Goal: Find contact information: Find contact information

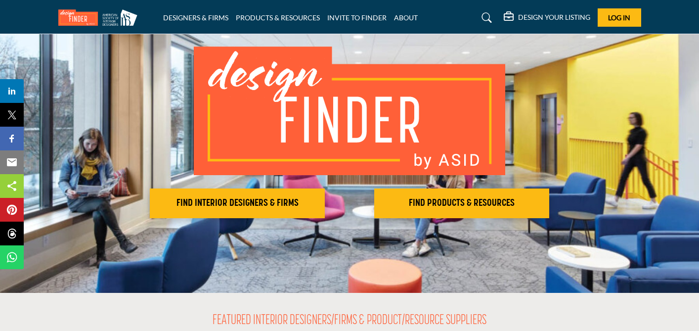
scroll to position [79, 0]
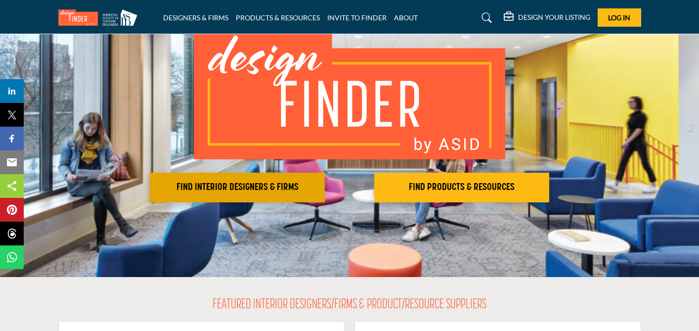
click at [272, 194] on button "FIND INTERIOR DESIGNERS & FIRMS" at bounding box center [237, 188] width 175 height 30
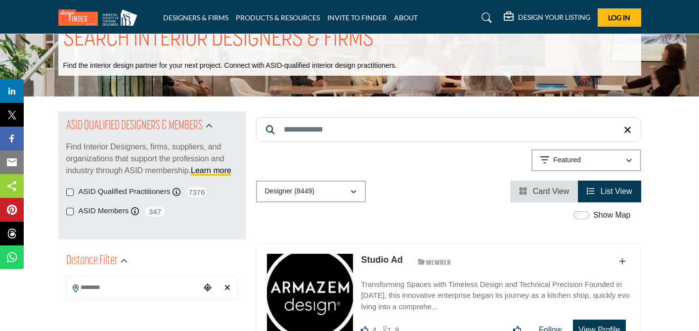
scroll to position [40, 0]
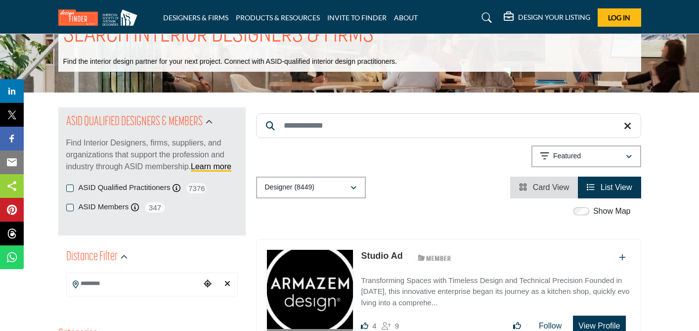
click at [287, 127] on input "Search Keyword" at bounding box center [448, 125] width 385 height 25
type input "*"
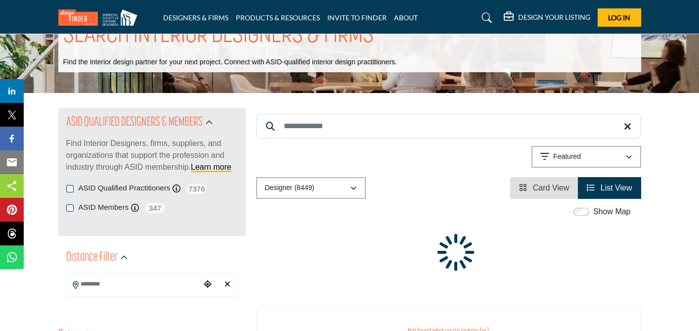
scroll to position [0, 0]
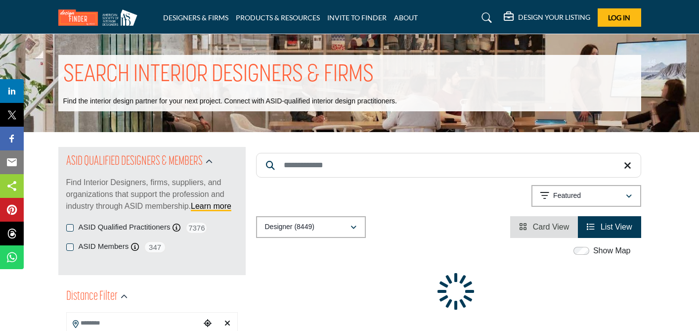
type input "*"
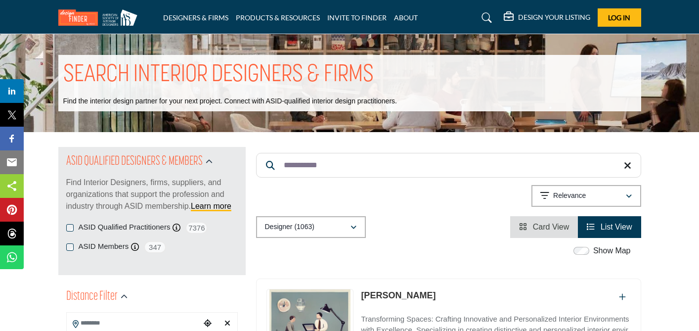
type input "**********"
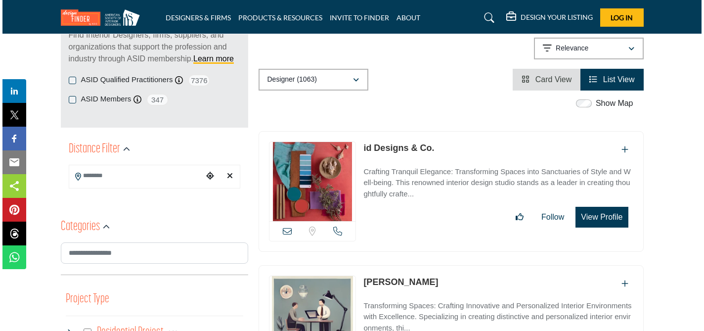
scroll to position [154, 0]
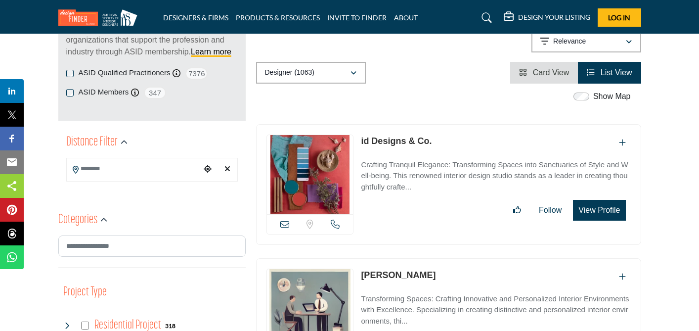
click at [597, 213] on button "View Profile" at bounding box center [599, 210] width 52 height 21
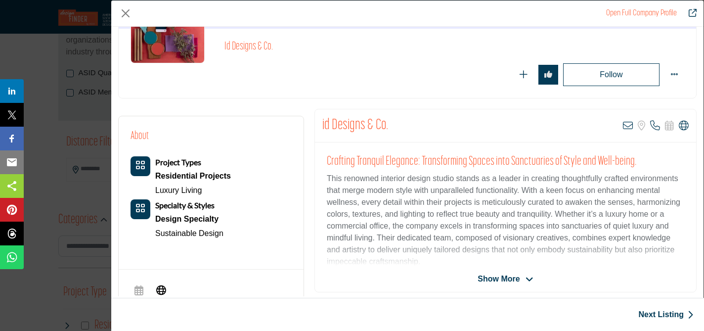
scroll to position [136, 0]
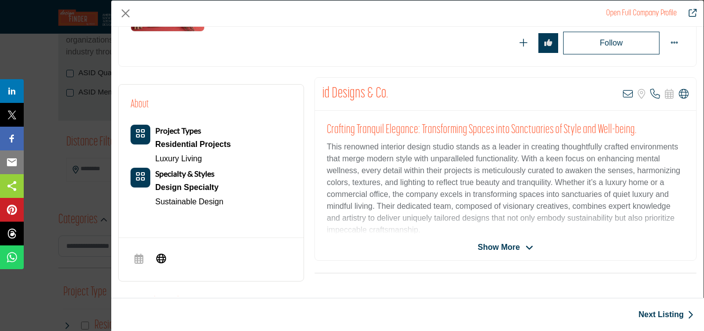
click at [526, 248] on icon "Company Data Modal" at bounding box center [530, 247] width 8 height 9
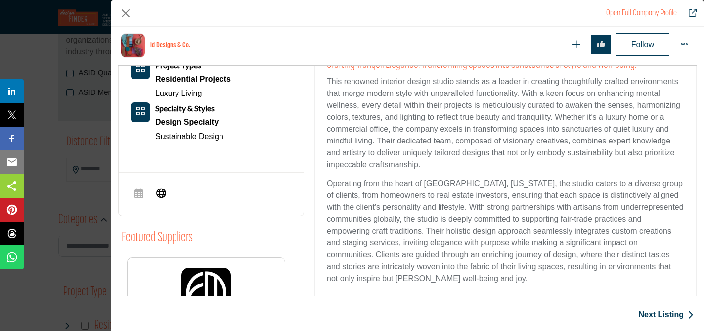
scroll to position [238, 0]
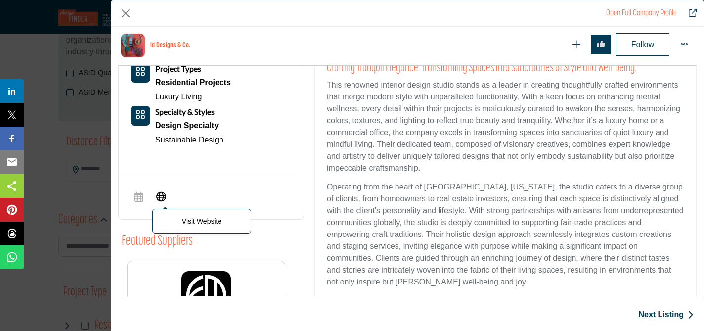
click at [186, 224] on p "Visit Website" at bounding box center [202, 221] width 88 height 14
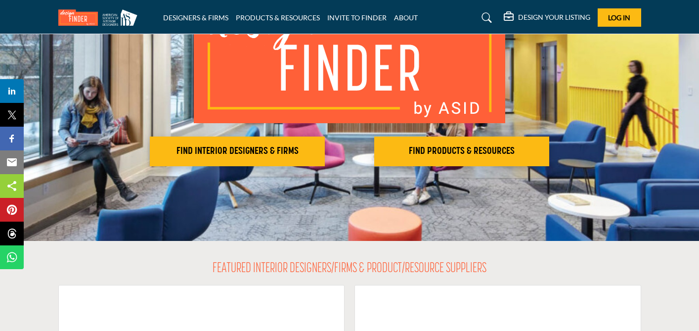
scroll to position [116, 0]
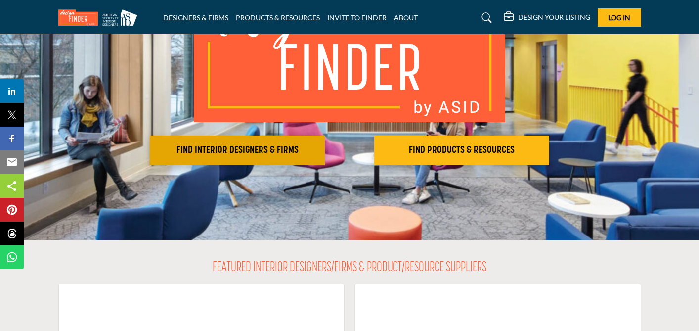
click at [218, 148] on h2 "FIND INTERIOR DESIGNERS & FIRMS" at bounding box center [237, 150] width 169 height 12
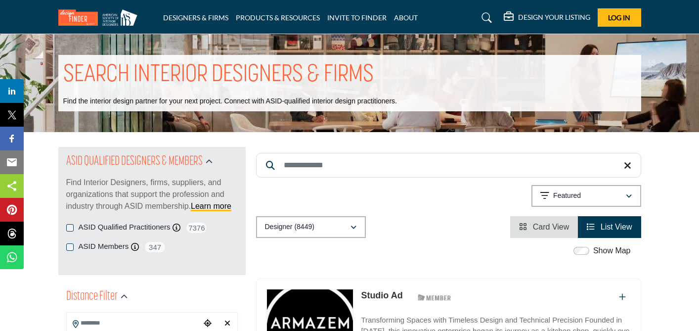
click at [291, 171] on input "Search Keyword" at bounding box center [448, 165] width 385 height 25
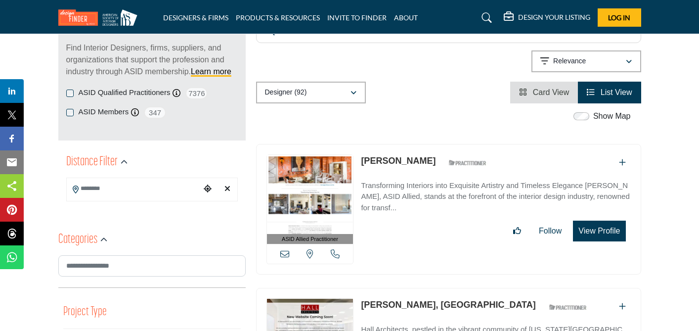
scroll to position [136, 0]
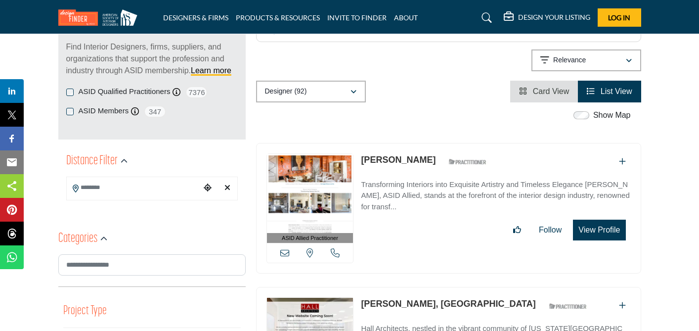
type input "********"
click at [337, 205] on img at bounding box center [310, 193] width 87 height 79
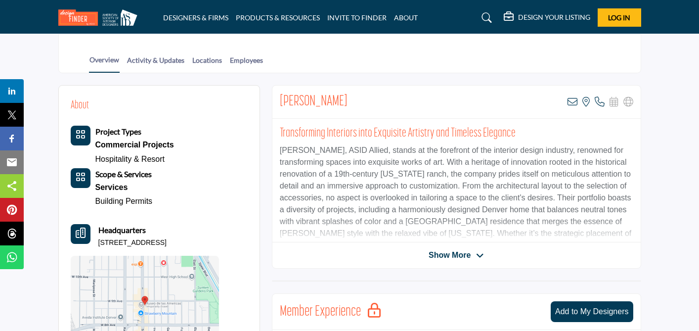
scroll to position [189, 0]
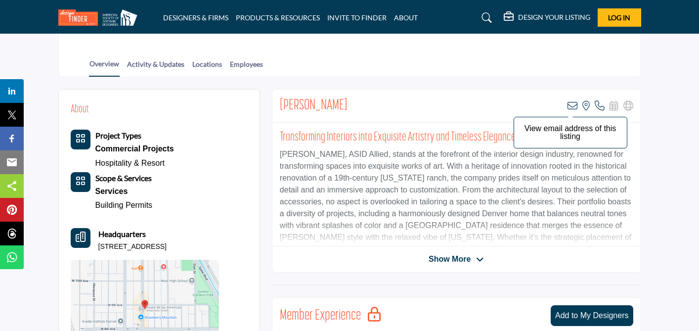
click at [572, 103] on icon at bounding box center [573, 106] width 10 height 10
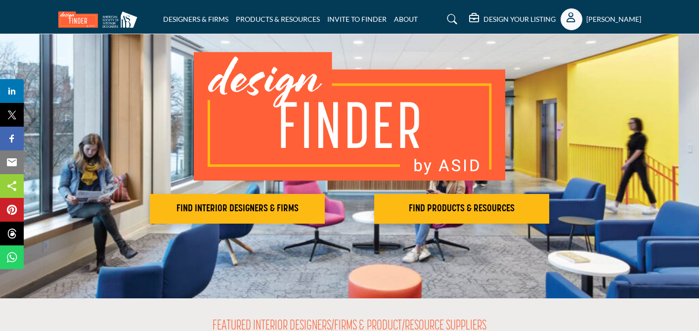
scroll to position [76, 0]
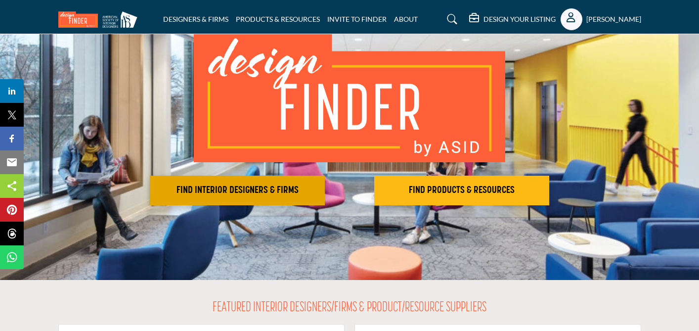
click at [241, 189] on h2 "FIND INTERIOR DESIGNERS & FIRMS" at bounding box center [237, 190] width 169 height 12
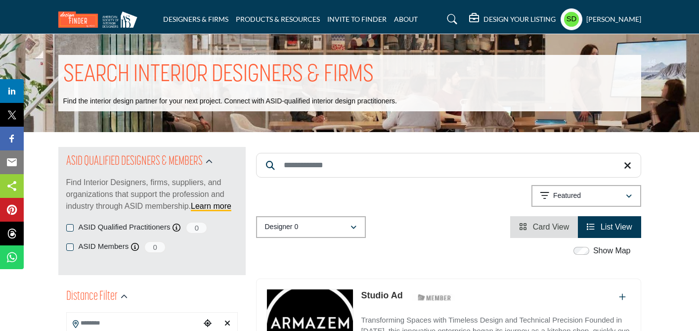
scroll to position [28, 0]
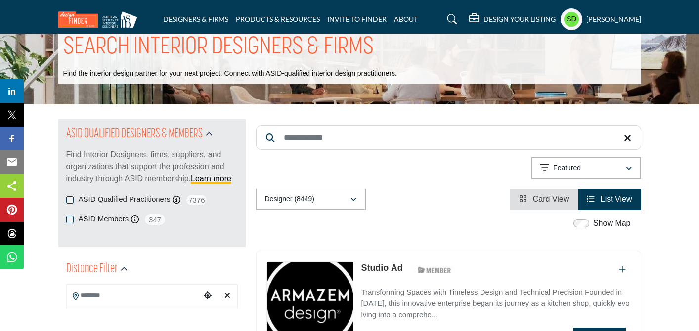
click at [301, 141] on input "Search Keyword" at bounding box center [448, 137] width 385 height 25
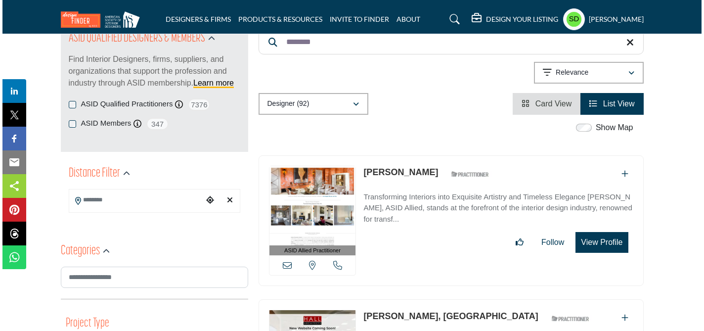
scroll to position [124, 0]
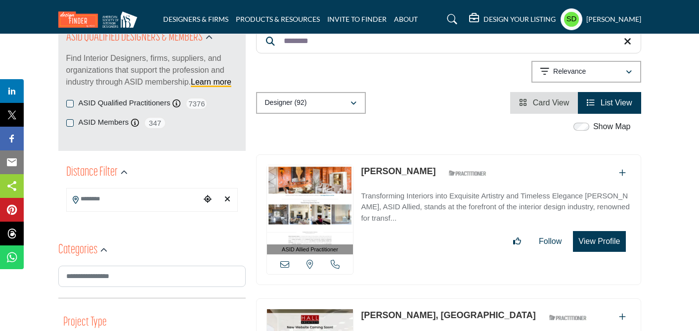
type input "********"
click at [593, 243] on button "View Profile" at bounding box center [599, 241] width 52 height 21
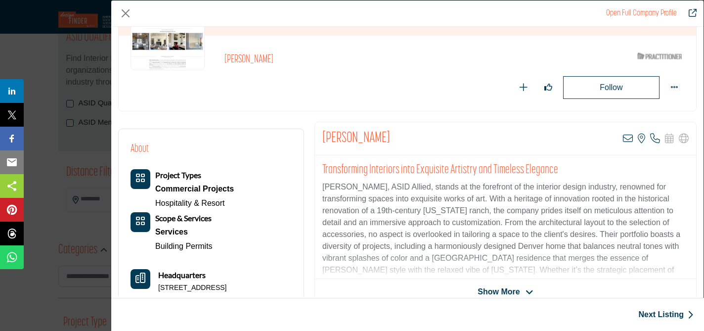
scroll to position [46, 0]
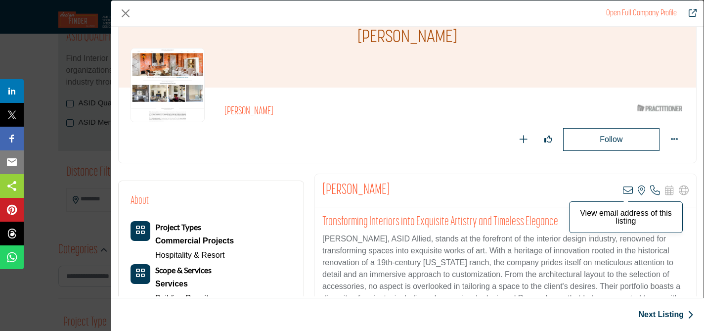
click at [624, 188] on icon "Company Data Modal" at bounding box center [628, 190] width 10 height 10
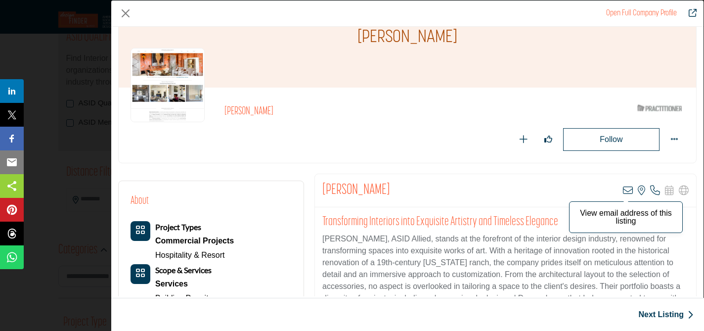
click at [624, 188] on icon "Company Data Modal" at bounding box center [628, 190] width 10 height 10
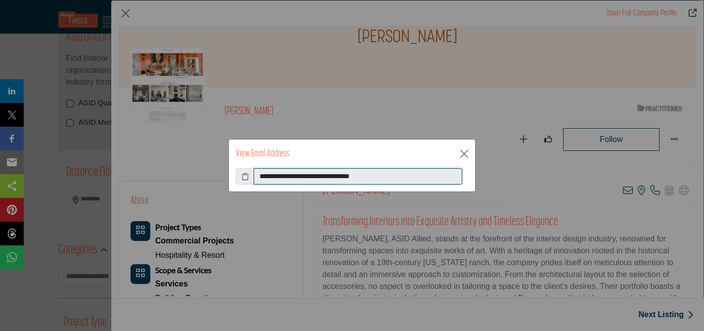
drag, startPoint x: 392, startPoint y: 177, endPoint x: 248, endPoint y: 170, distance: 144.1
click at [248, 170] on div "**********" at bounding box center [352, 176] width 232 height 17
click at [391, 254] on div "**********" at bounding box center [352, 165] width 704 height 331
click at [465, 155] on button "Close" at bounding box center [464, 153] width 15 height 15
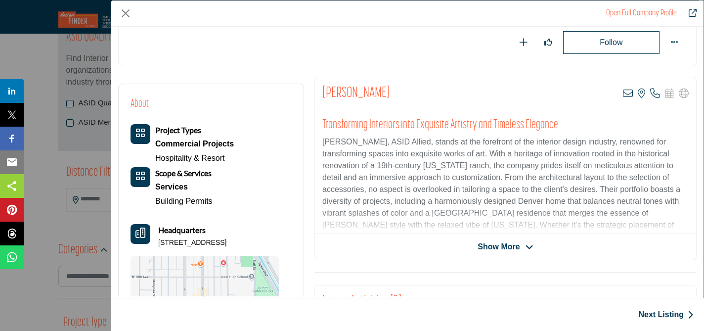
scroll to position [147, 0]
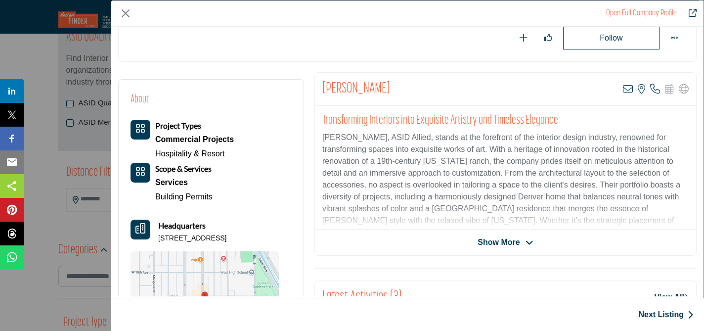
click at [505, 238] on span "Show More" at bounding box center [499, 242] width 42 height 12
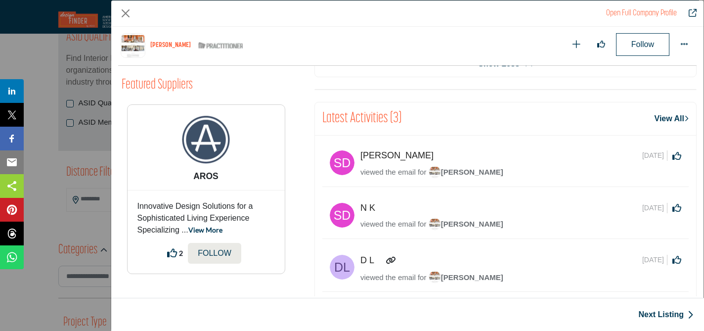
scroll to position [691, 0]
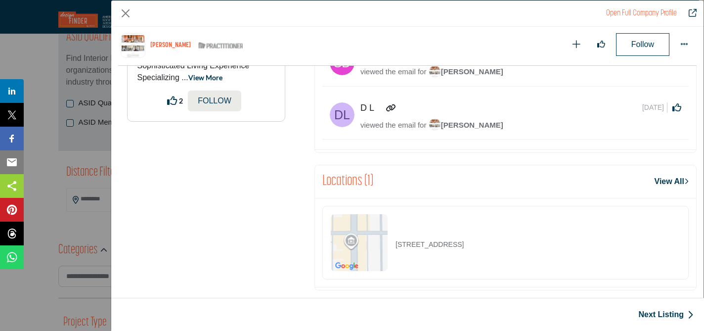
drag, startPoint x: 394, startPoint y: 230, endPoint x: 495, endPoint y: 238, distance: 101.2
click at [464, 239] on div "870 Santa Fe Dr, 80204-4345, USA" at bounding box center [397, 242] width 133 height 57
copy p "870 Santa Fe Dr, 80204-4345, USA"
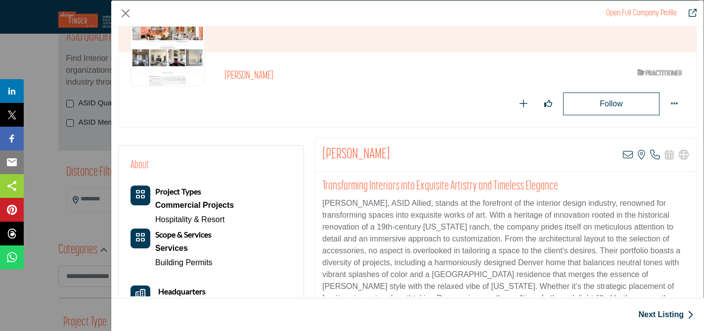
scroll to position [82, 0]
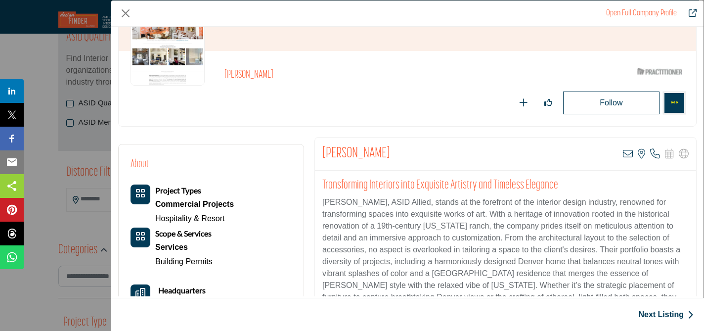
click at [671, 101] on icon "More Options" at bounding box center [675, 102] width 8 height 8
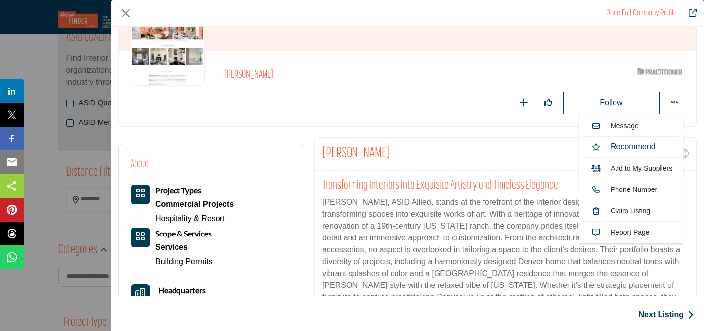
click at [158, 64] on img "Company Data Modal" at bounding box center [168, 48] width 74 height 74
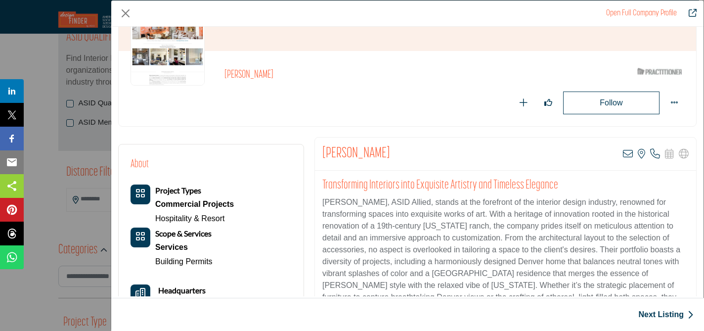
click at [158, 64] on img "Company Data Modal" at bounding box center [168, 48] width 74 height 74
click at [232, 73] on h2 "Andrea Schumacher" at bounding box center [361, 75] width 272 height 13
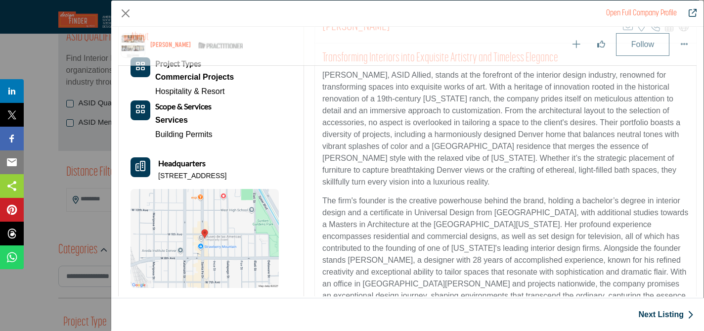
scroll to position [276, 0]
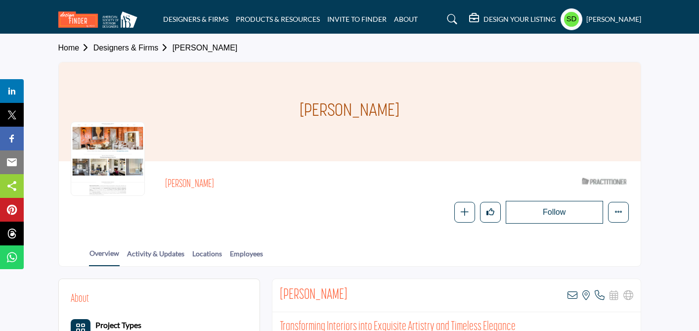
click at [98, 137] on div at bounding box center [108, 159] width 74 height 74
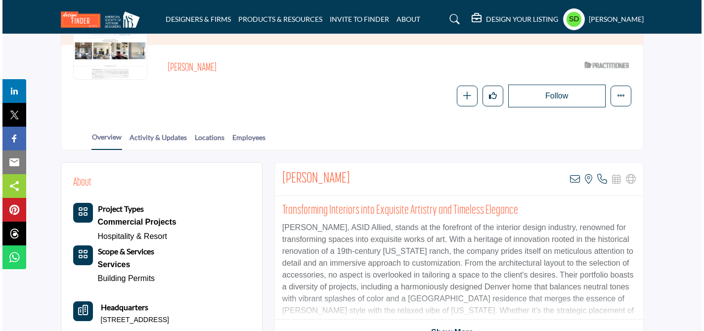
scroll to position [141, 0]
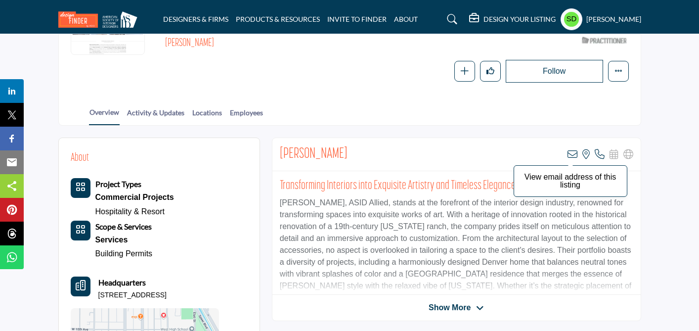
click at [574, 156] on icon at bounding box center [573, 154] width 10 height 10
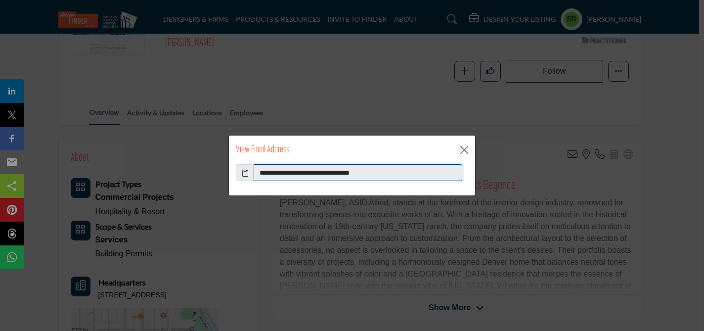
drag, startPoint x: 393, startPoint y: 175, endPoint x: 231, endPoint y: 167, distance: 161.4
click at [231, 169] on div "**********" at bounding box center [352, 179] width 246 height 31
click at [340, 64] on div "**********" at bounding box center [352, 165] width 704 height 331
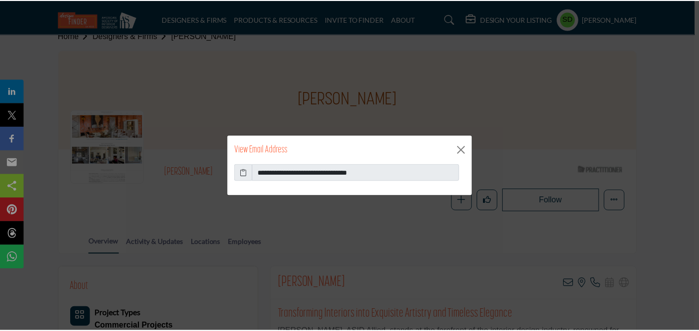
scroll to position [0, 0]
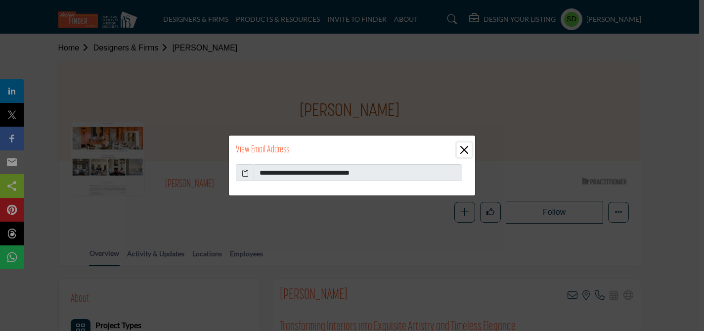
click at [467, 148] on button "Close" at bounding box center [464, 149] width 15 height 15
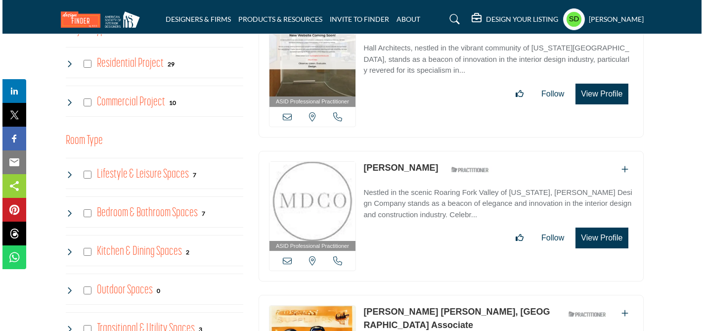
scroll to position [416, 0]
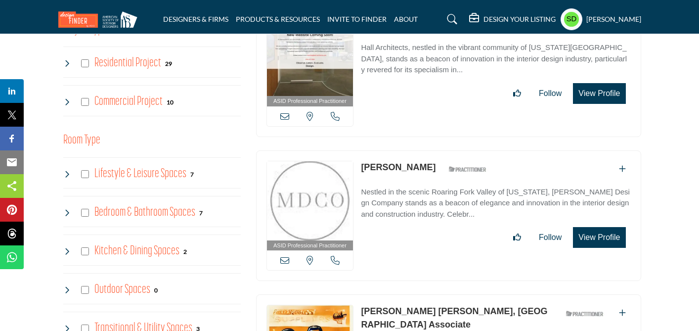
click at [601, 238] on button "View Profile" at bounding box center [599, 237] width 52 height 21
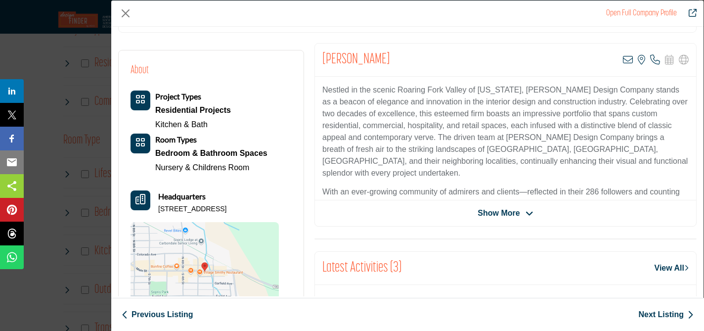
scroll to position [177, 0]
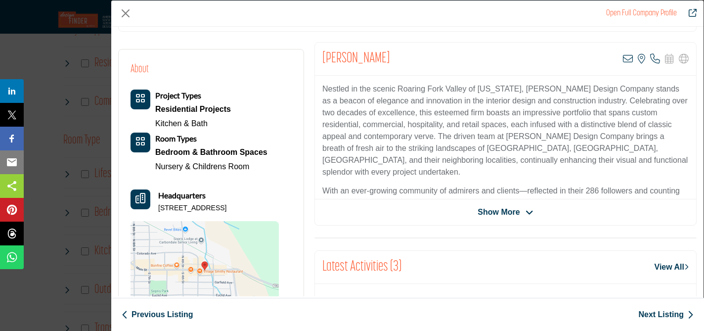
click at [482, 215] on span "Show More" at bounding box center [499, 212] width 42 height 12
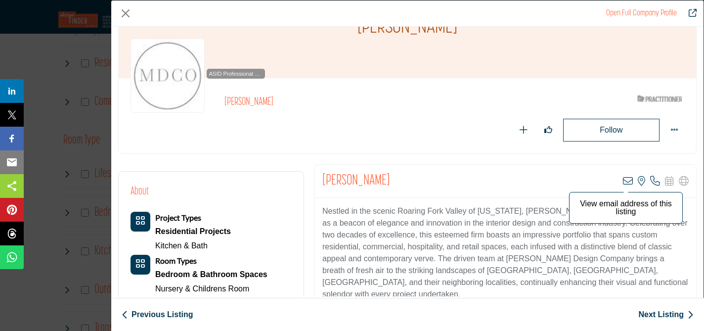
scroll to position [53, 0]
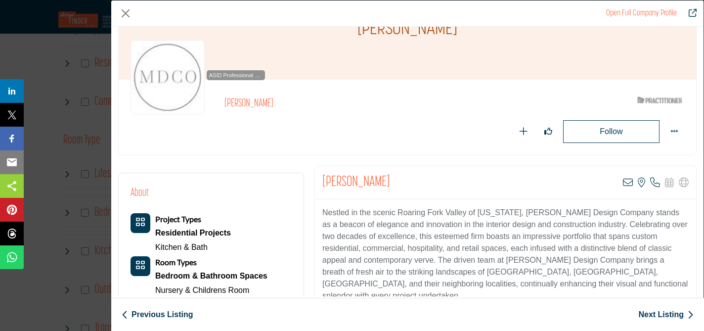
click at [177, 81] on img "Company Data Modal" at bounding box center [168, 77] width 74 height 74
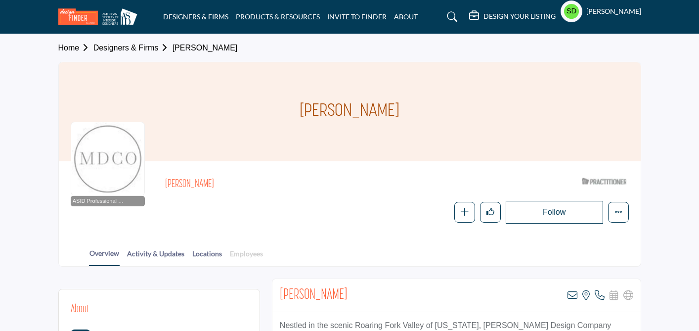
click at [247, 254] on link "Employees" at bounding box center [247, 256] width 34 height 17
